Goal: Task Accomplishment & Management: Complete application form

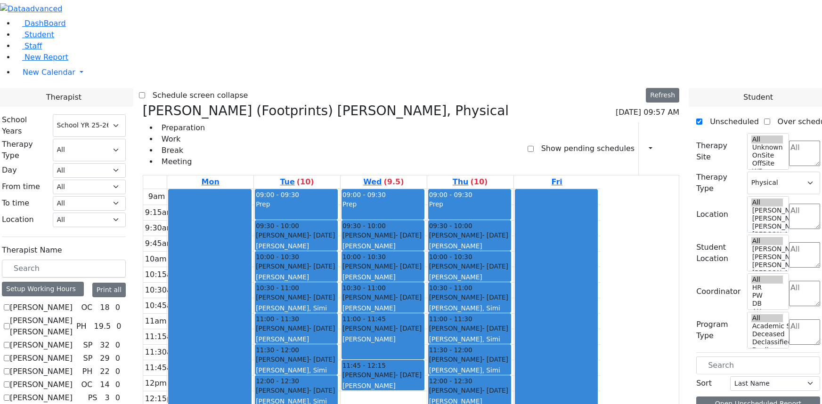
select select "212"
select select "2"
click at [35, 39] on span "Student" at bounding box center [39, 34] width 30 height 9
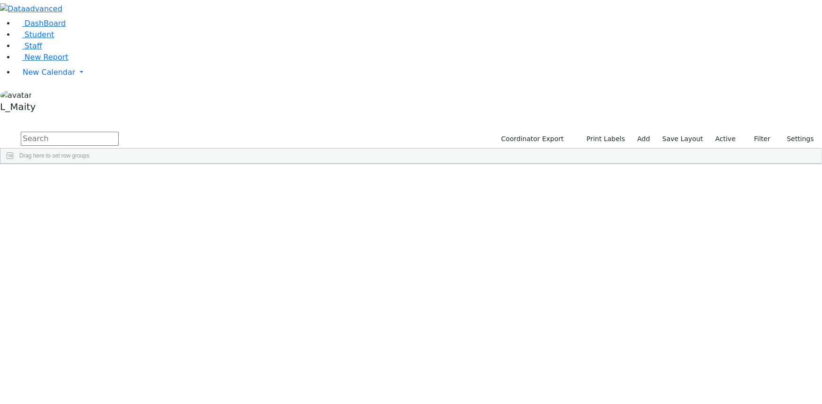
scroll to position [3424, 0]
